Goal: Navigation & Orientation: Find specific page/section

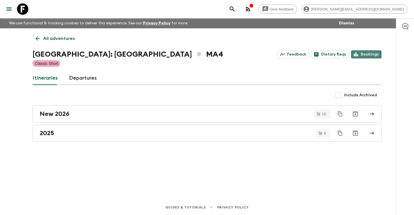
click at [370, 53] on link "Bookings" at bounding box center [366, 54] width 30 height 8
click at [53, 39] on p "All adventures" at bounding box center [59, 38] width 32 height 7
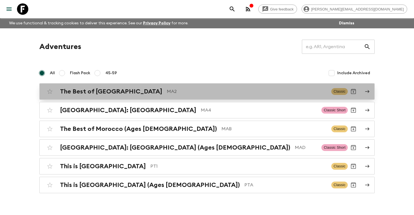
click at [98, 93] on h2 "The Best of [GEOGRAPHIC_DATA]" at bounding box center [111, 91] width 102 height 7
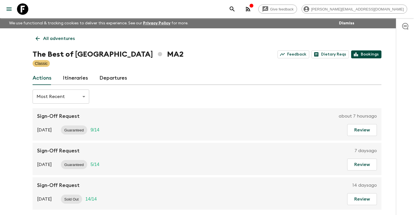
click at [369, 58] on link "Bookings" at bounding box center [366, 54] width 30 height 8
click at [62, 40] on p "All adventures" at bounding box center [59, 38] width 32 height 7
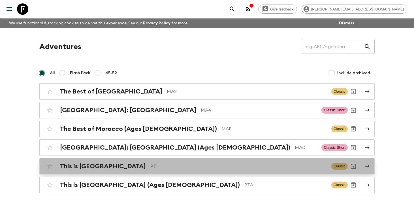
click at [97, 165] on h2 "This is [GEOGRAPHIC_DATA]" at bounding box center [103, 166] width 86 height 7
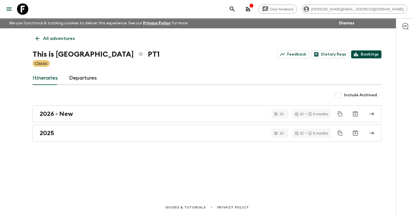
click at [369, 54] on link "Bookings" at bounding box center [366, 54] width 30 height 8
